Goal: Information Seeking & Learning: Learn about a topic

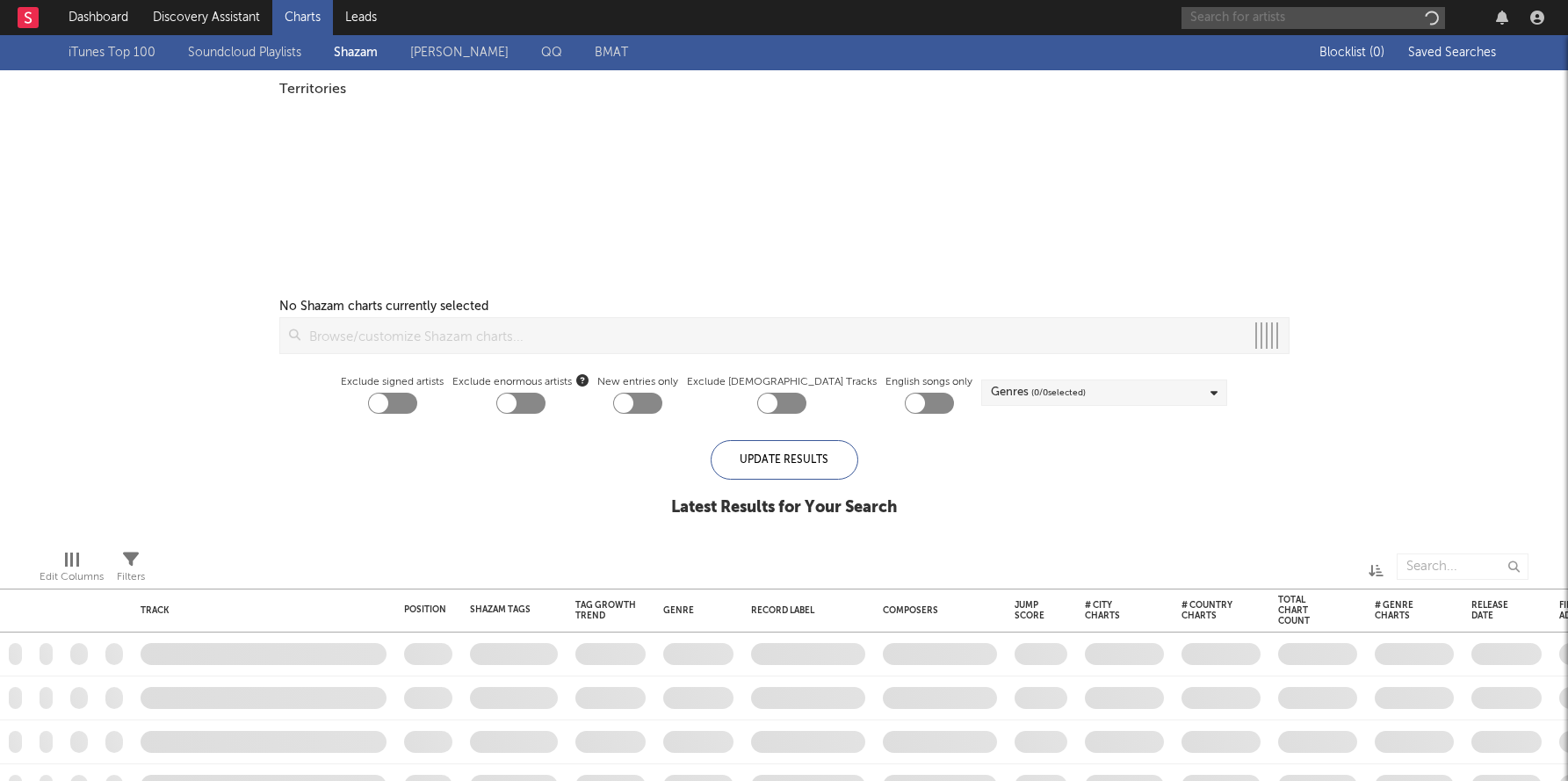
click at [1228, 18] on input "text" at bounding box center [1313, 18] width 263 height 22
checkbox input "true"
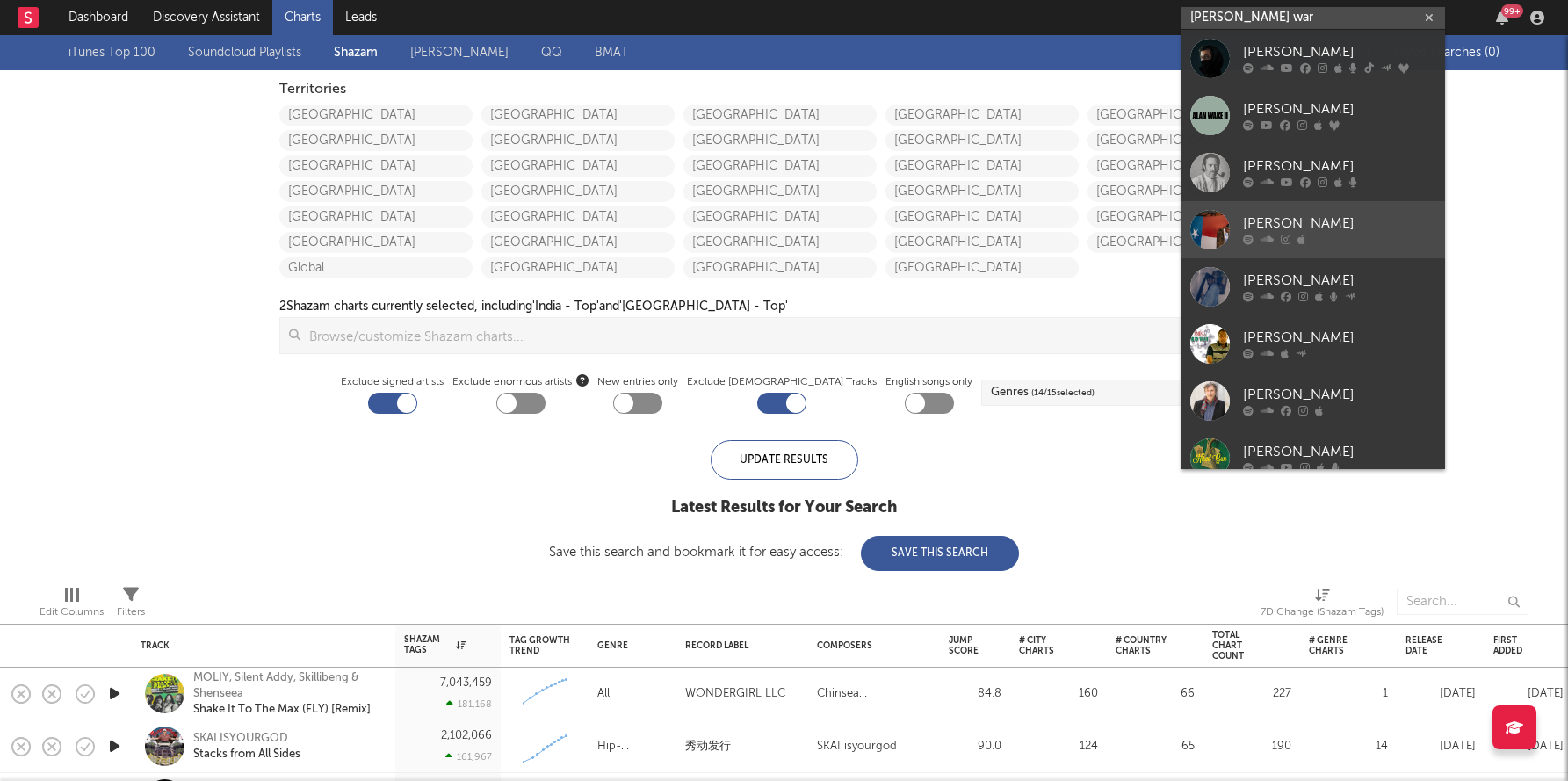
type input "[PERSON_NAME] war"
click at [1354, 241] on div at bounding box center [1340, 239] width 194 height 11
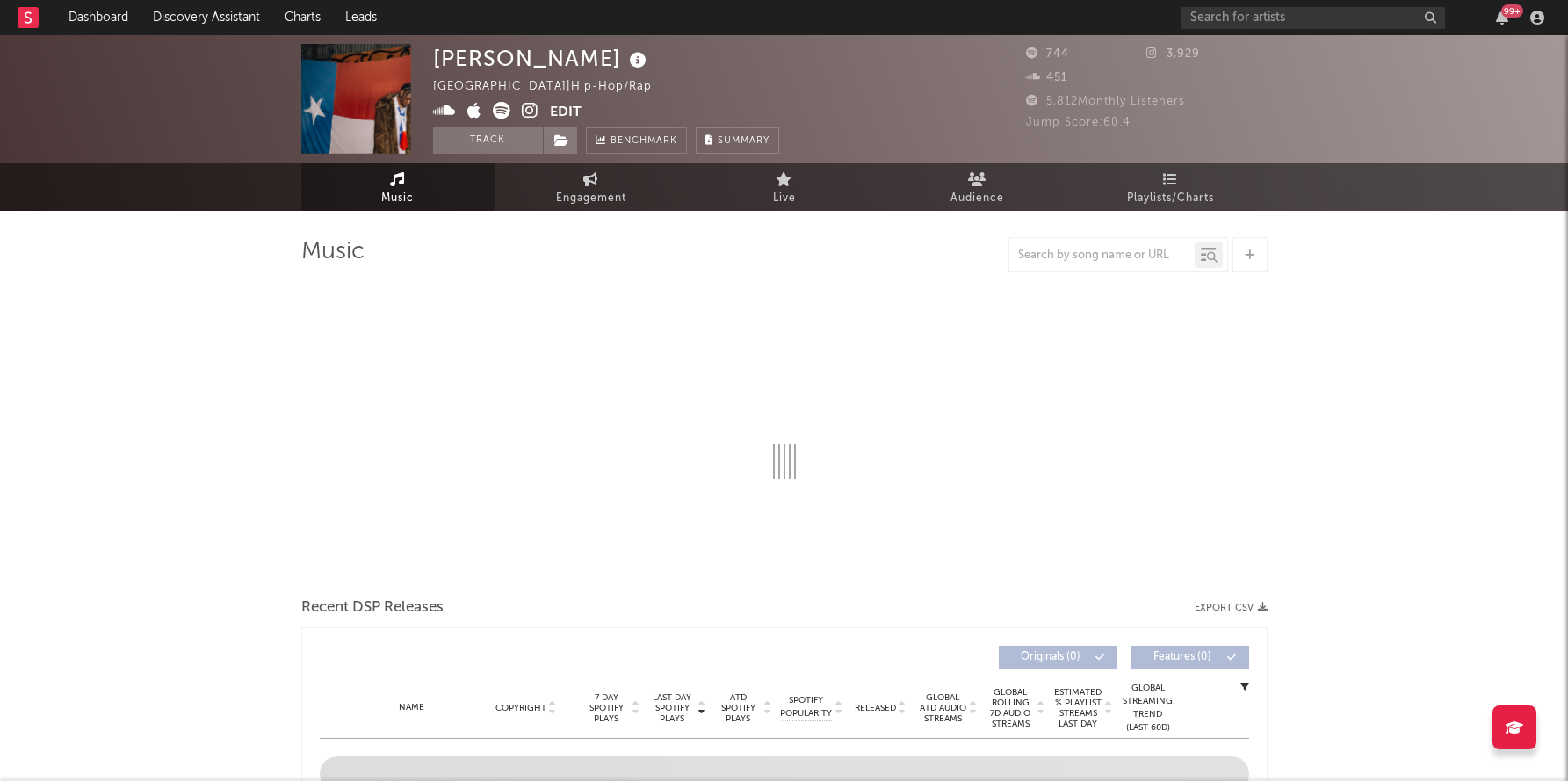
select select "1w"
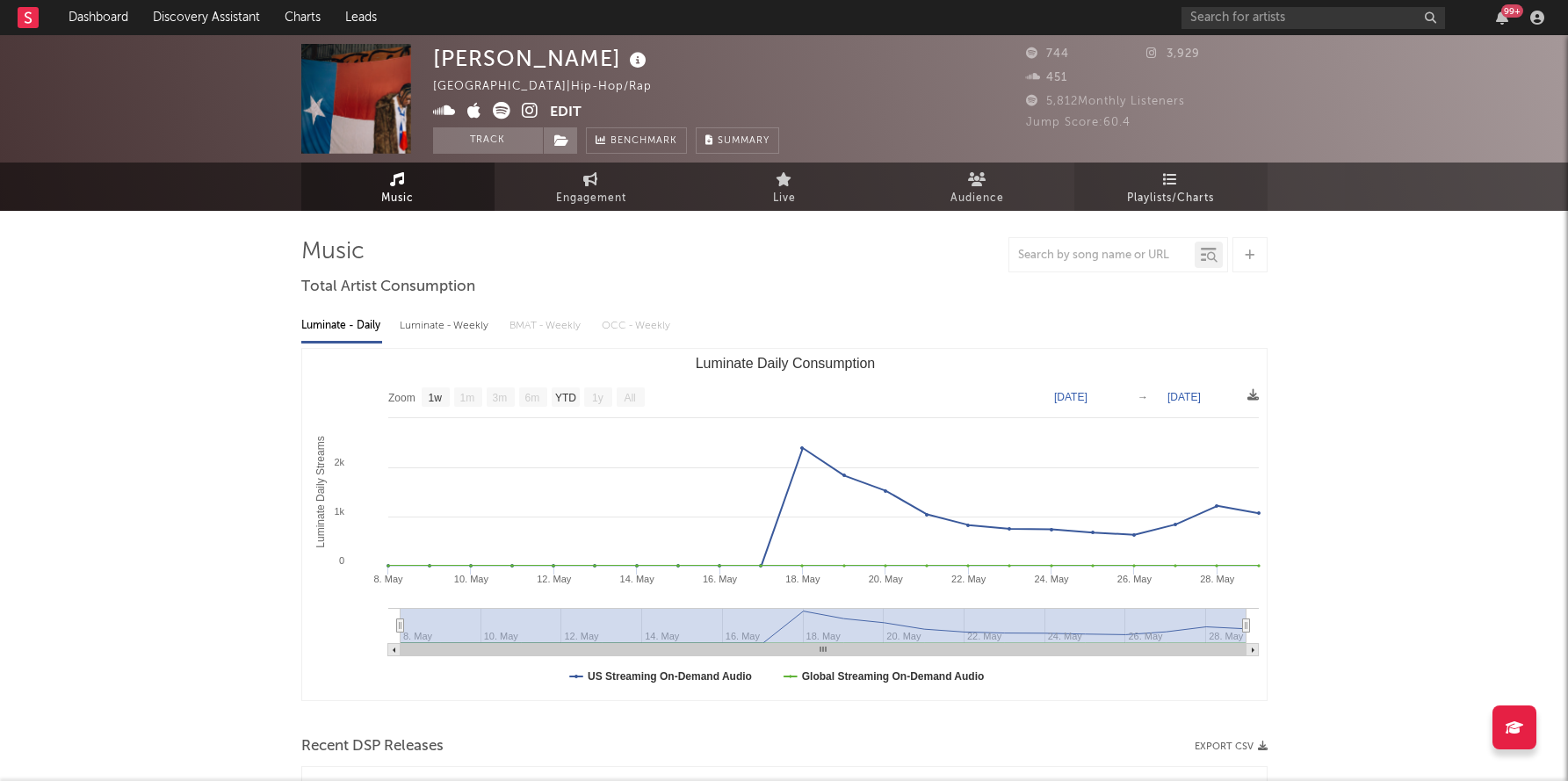
click at [1229, 163] on link "Playlists/Charts" at bounding box center [1171, 187] width 194 height 48
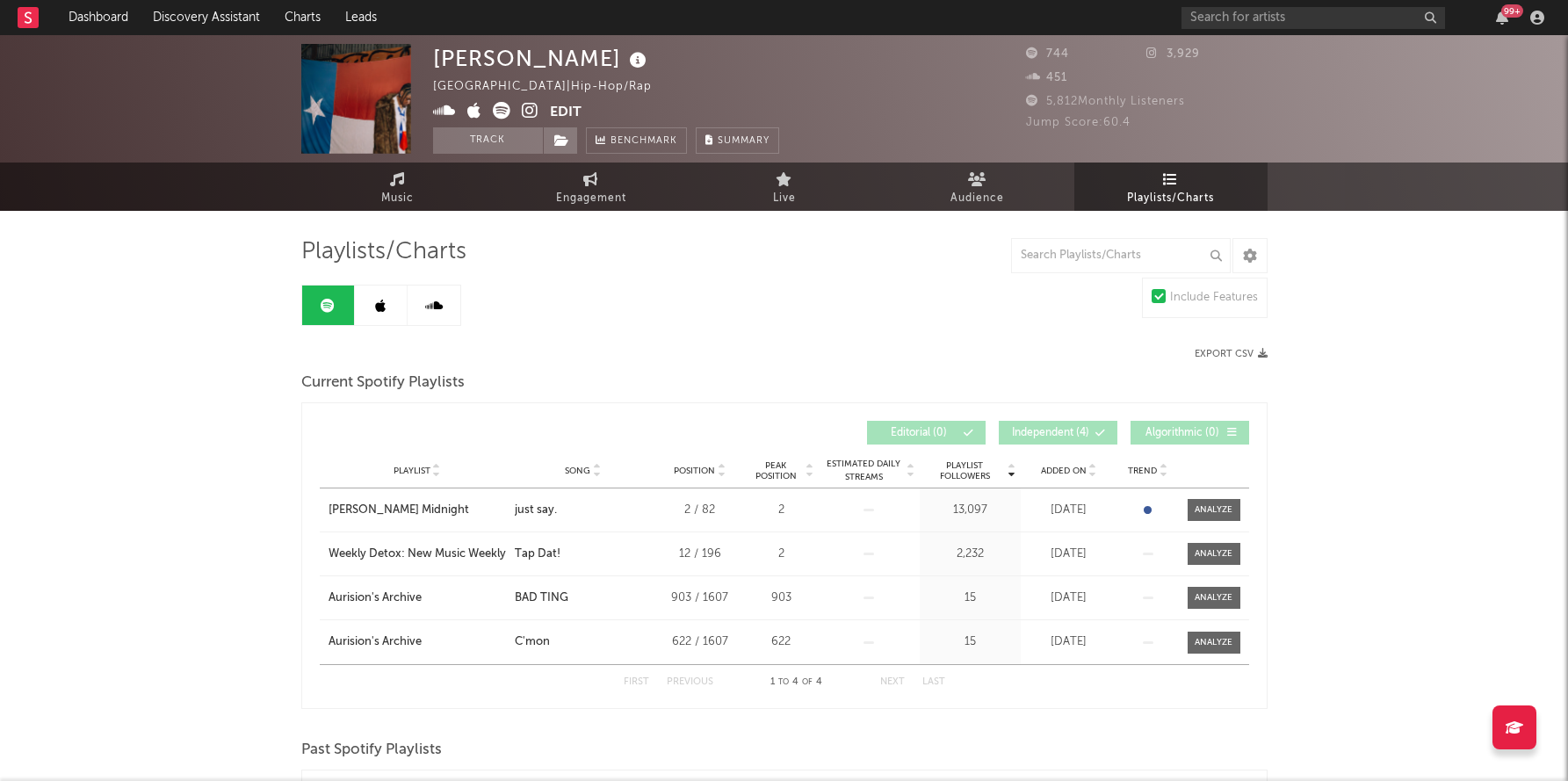
scroll to position [6, 0]
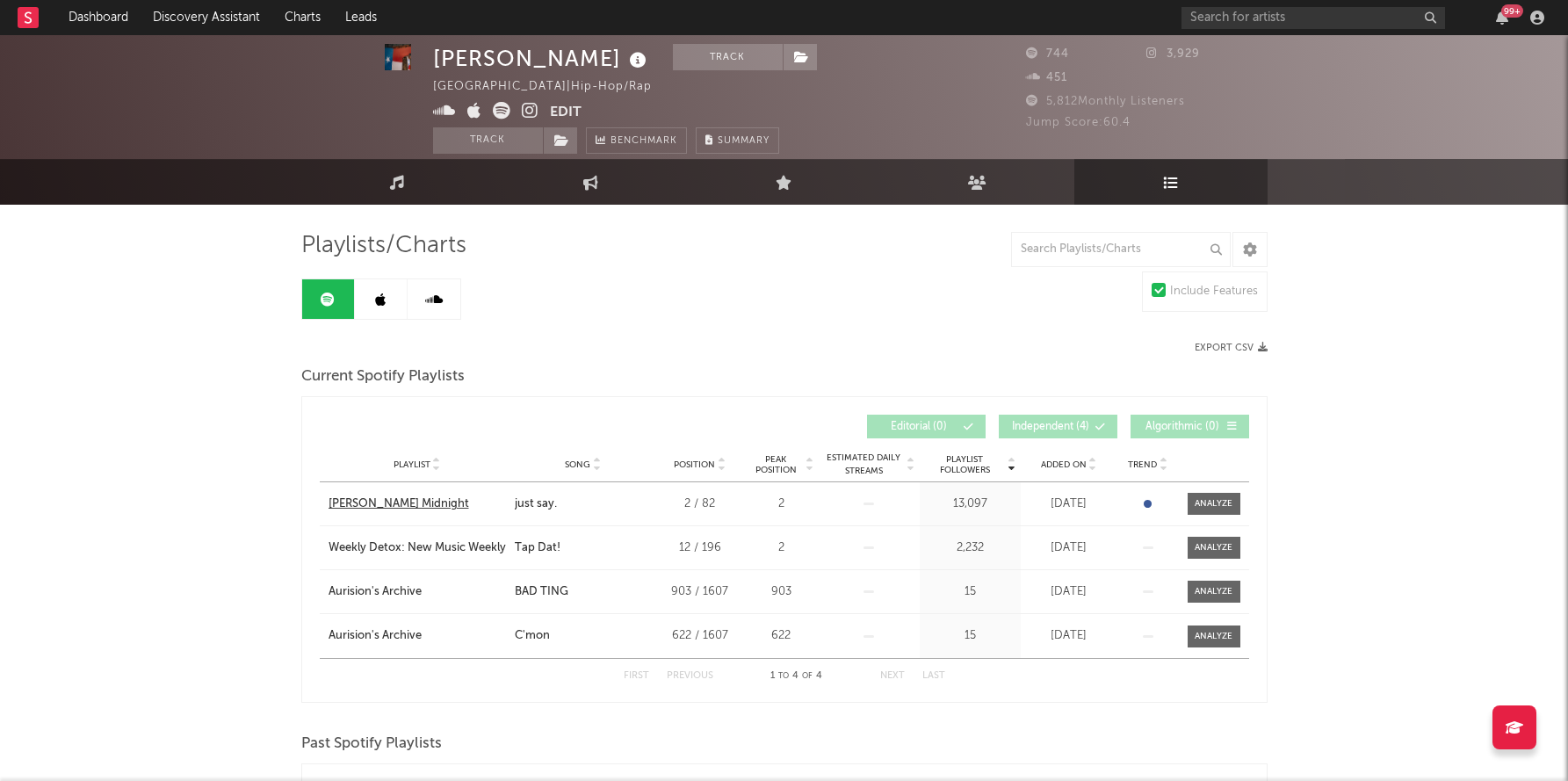
click at [397, 496] on div "[PERSON_NAME] Midnight" at bounding box center [399, 505] width 141 height 18
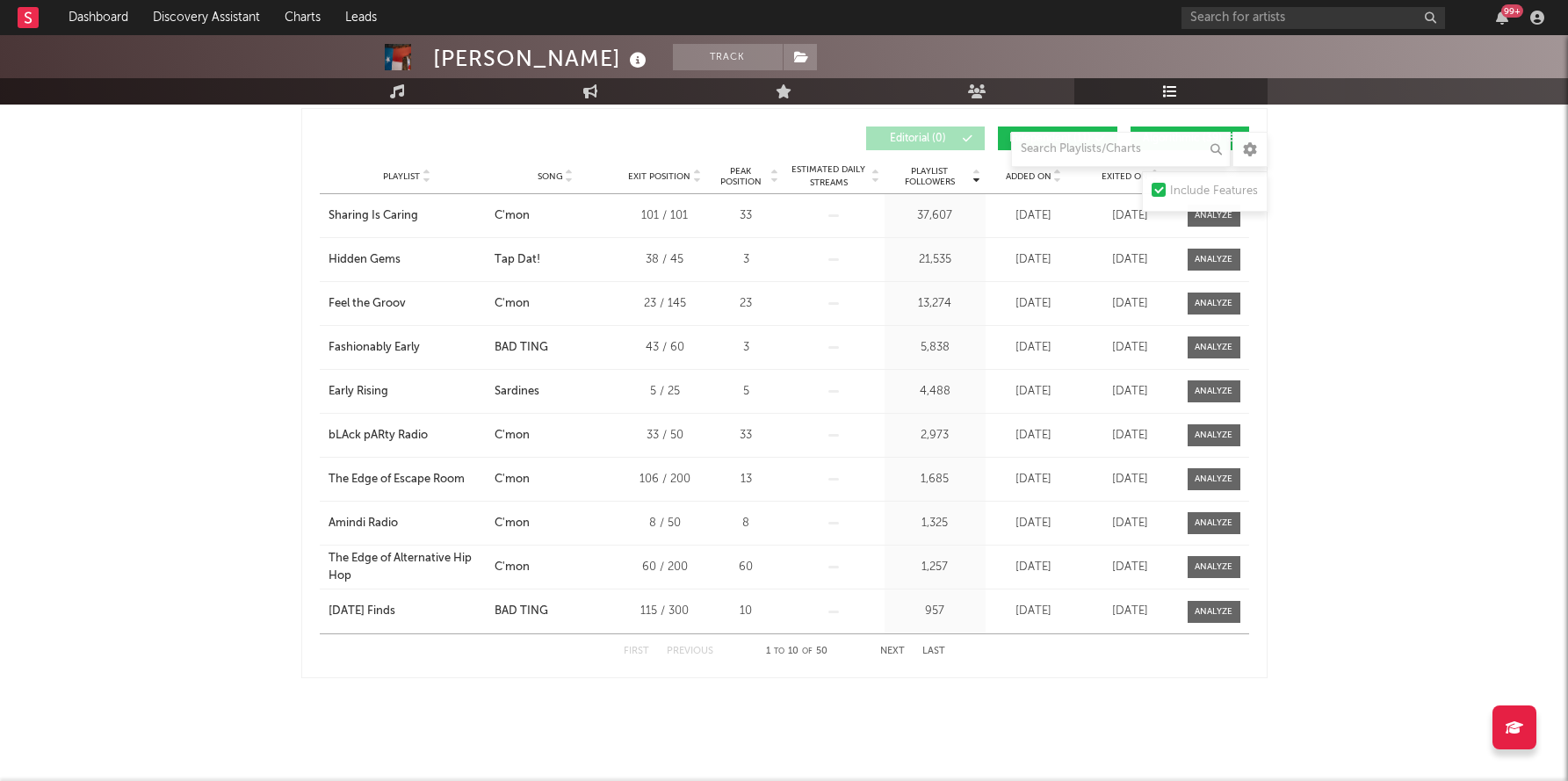
scroll to position [0, 0]
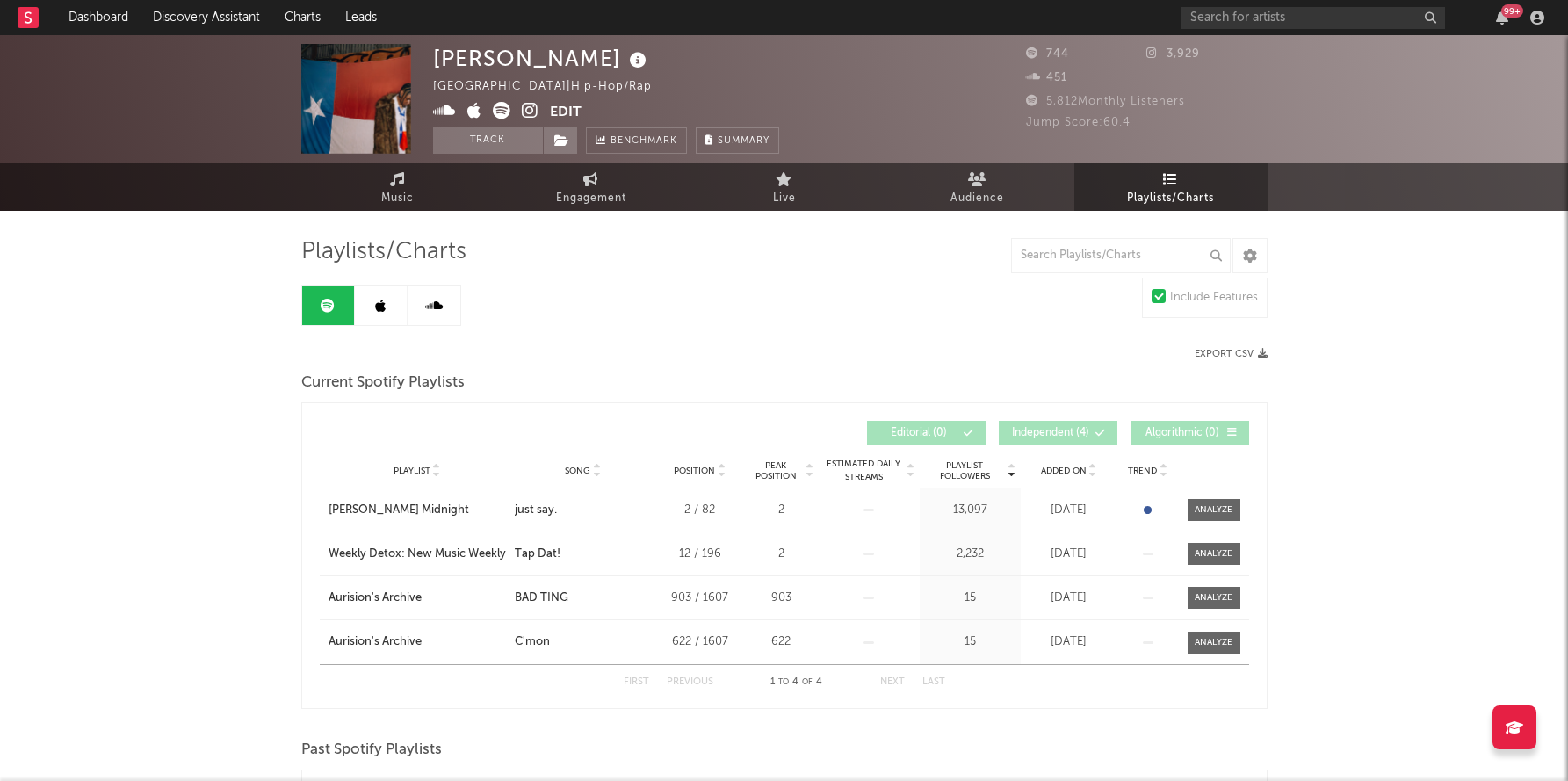
click at [386, 299] on link at bounding box center [381, 305] width 53 height 40
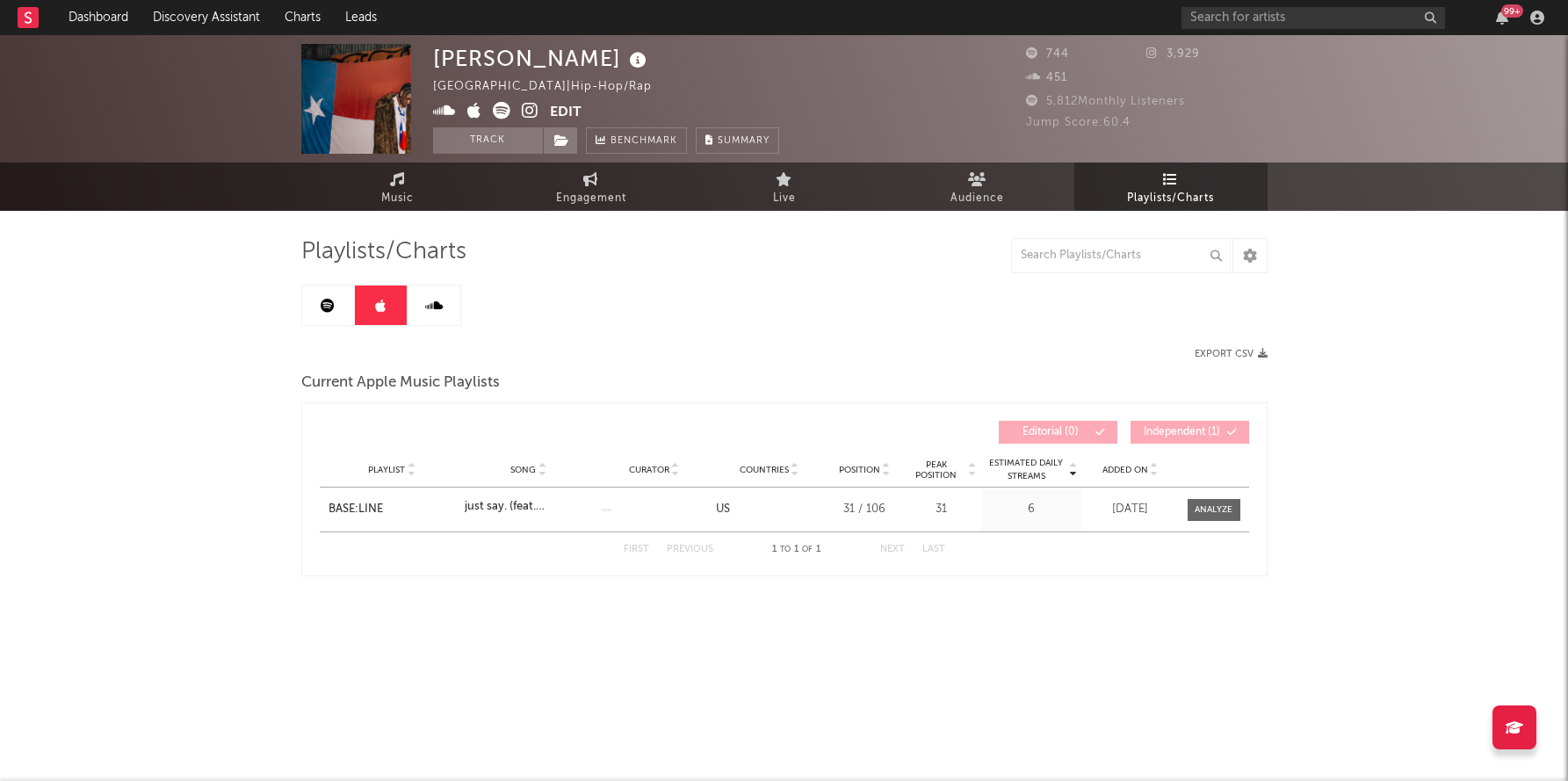
click at [454, 306] on link at bounding box center [434, 305] width 53 height 40
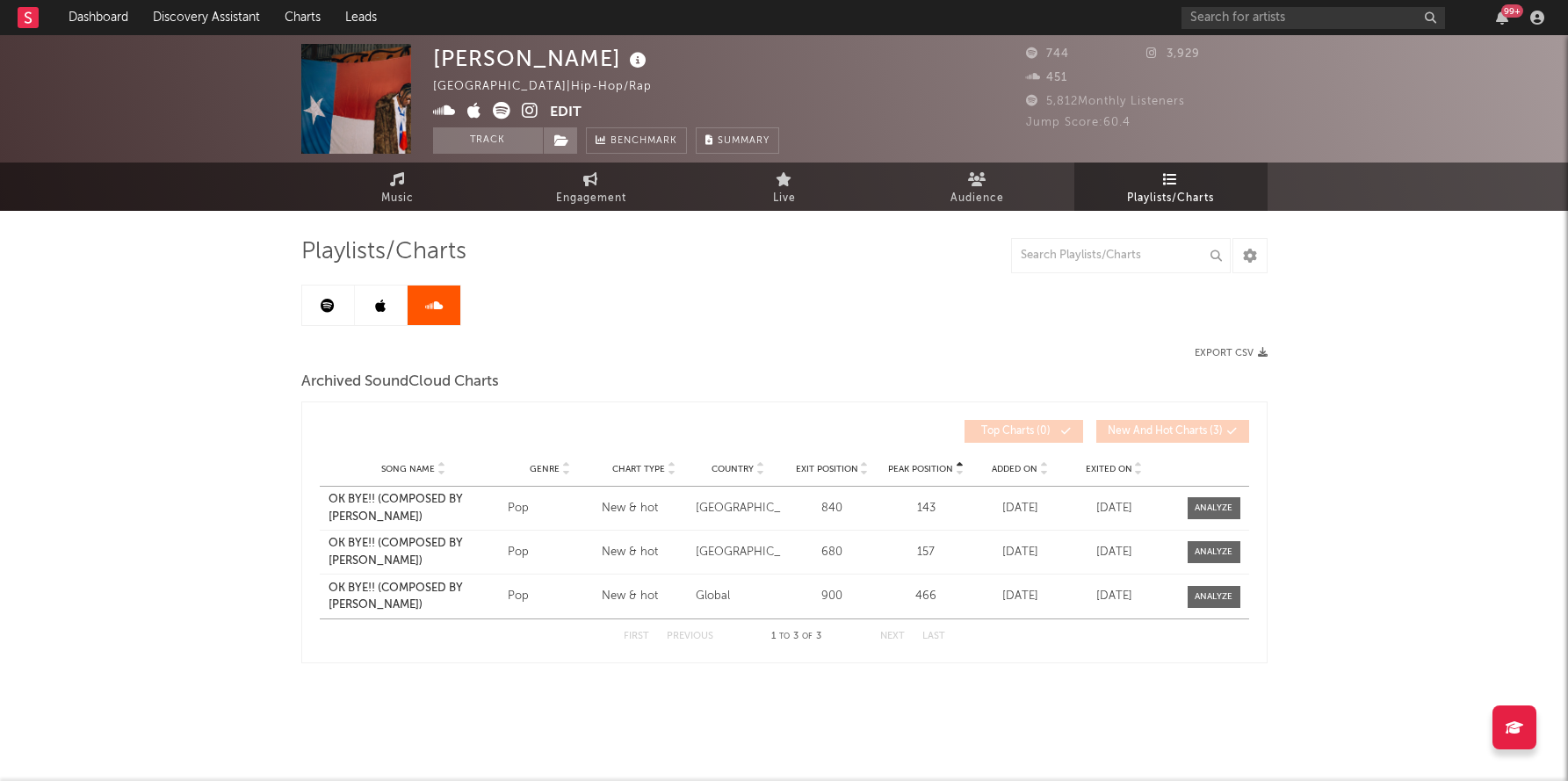
click at [361, 303] on link at bounding box center [381, 305] width 53 height 40
